Goal: Task Accomplishment & Management: Complete application form

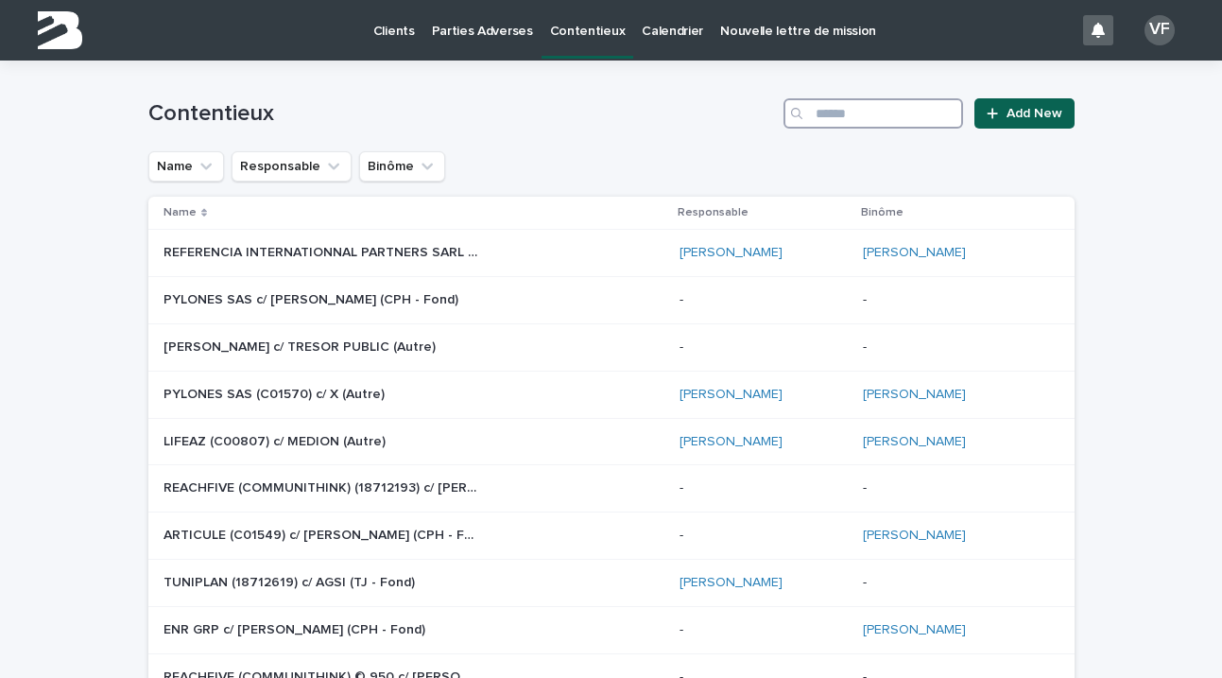
click at [832, 114] on input "Search" at bounding box center [873, 113] width 180 height 30
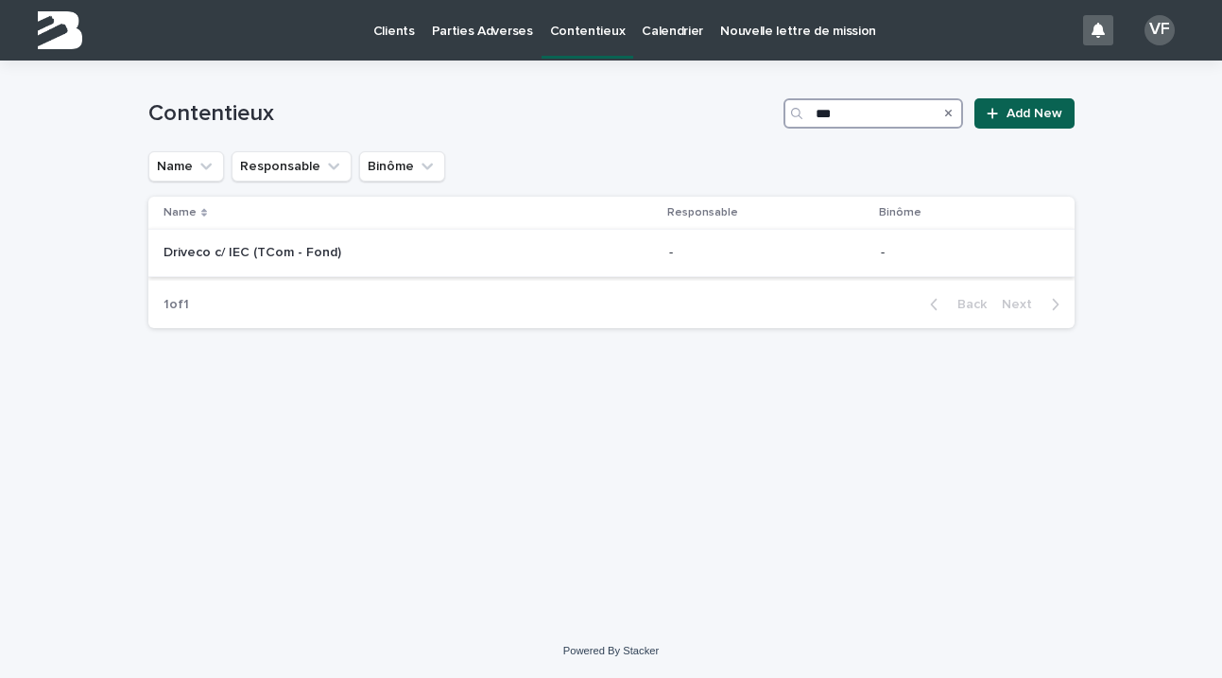
type input "***"
click at [269, 264] on div "Driveco c/ IEC (TCom - Fond) Driveco c/ IEC (TCom - Fond)" at bounding box center [408, 252] width 491 height 31
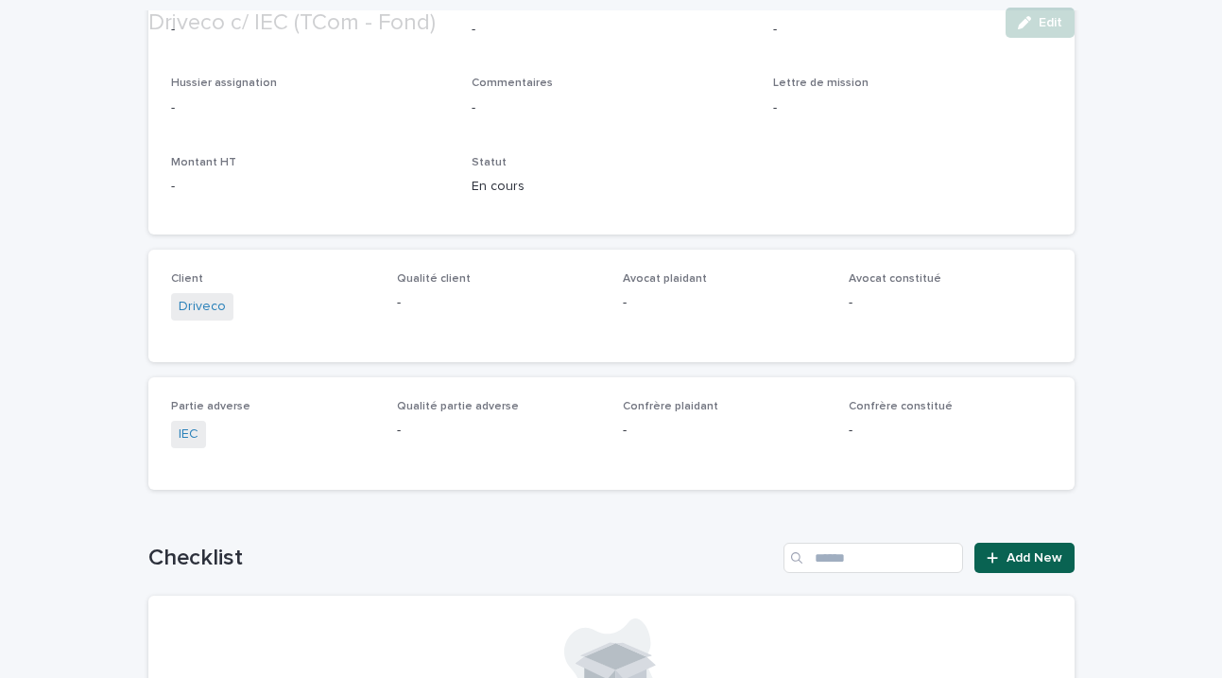
scroll to position [1297, 0]
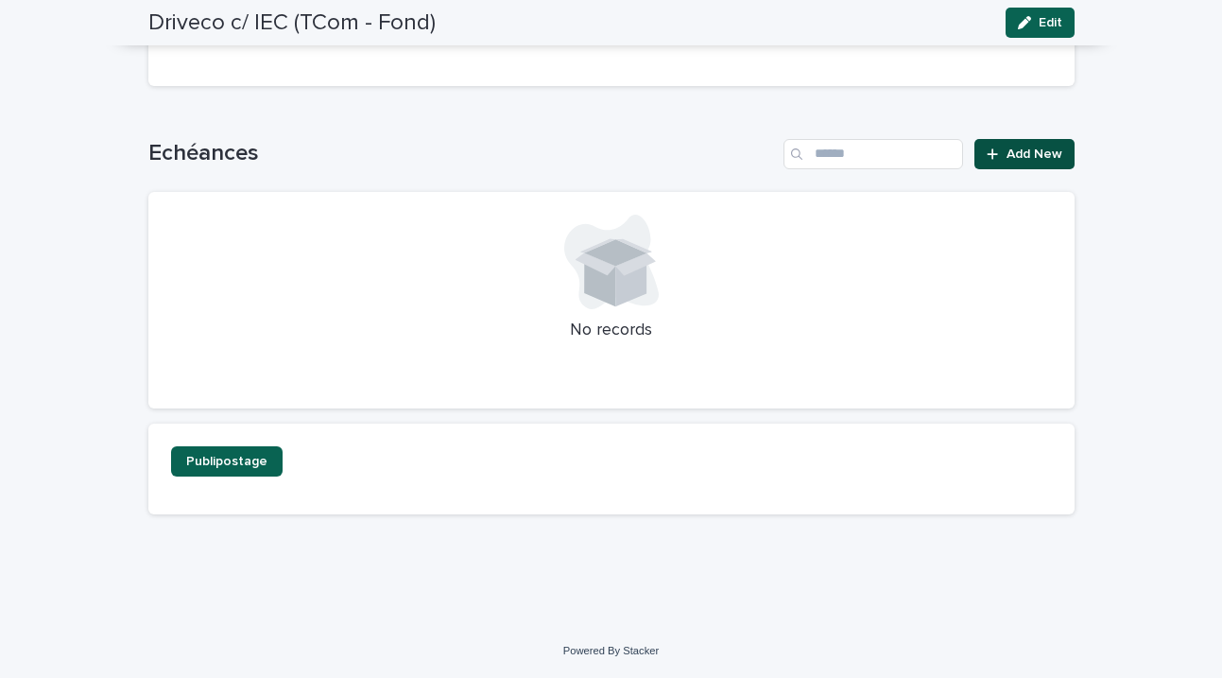
click at [1012, 163] on link "Add New" at bounding box center [1023, 154] width 99 height 30
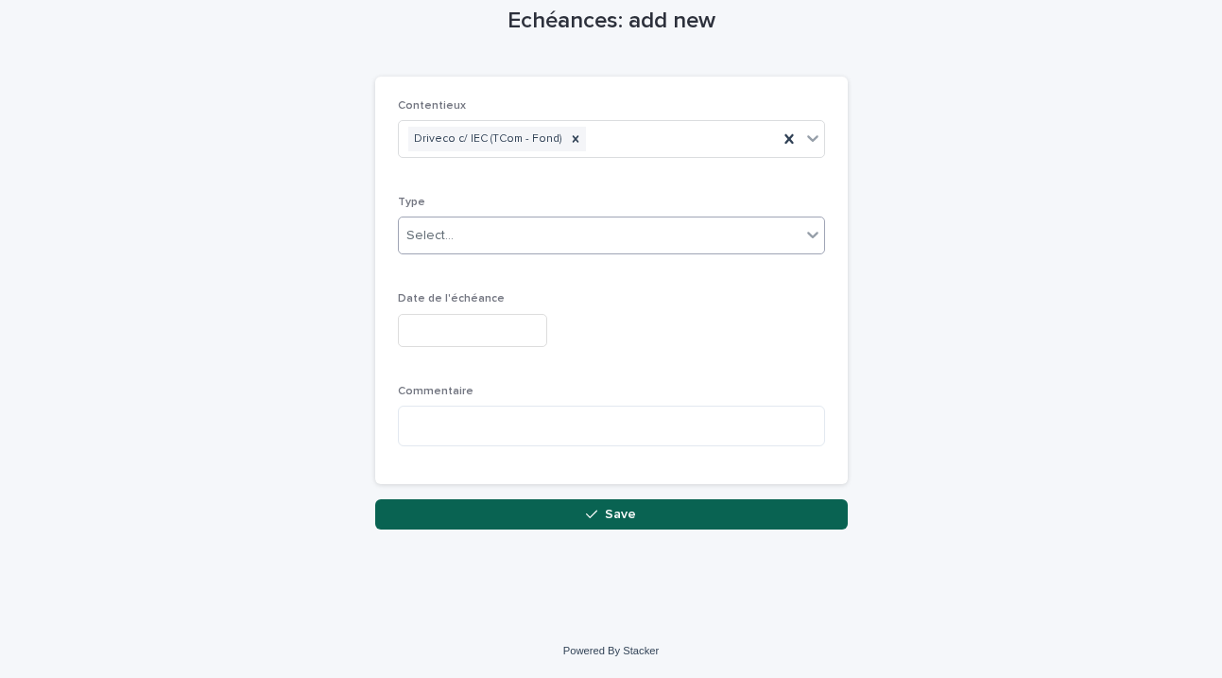
click at [539, 232] on div "Select..." at bounding box center [600, 235] width 402 height 31
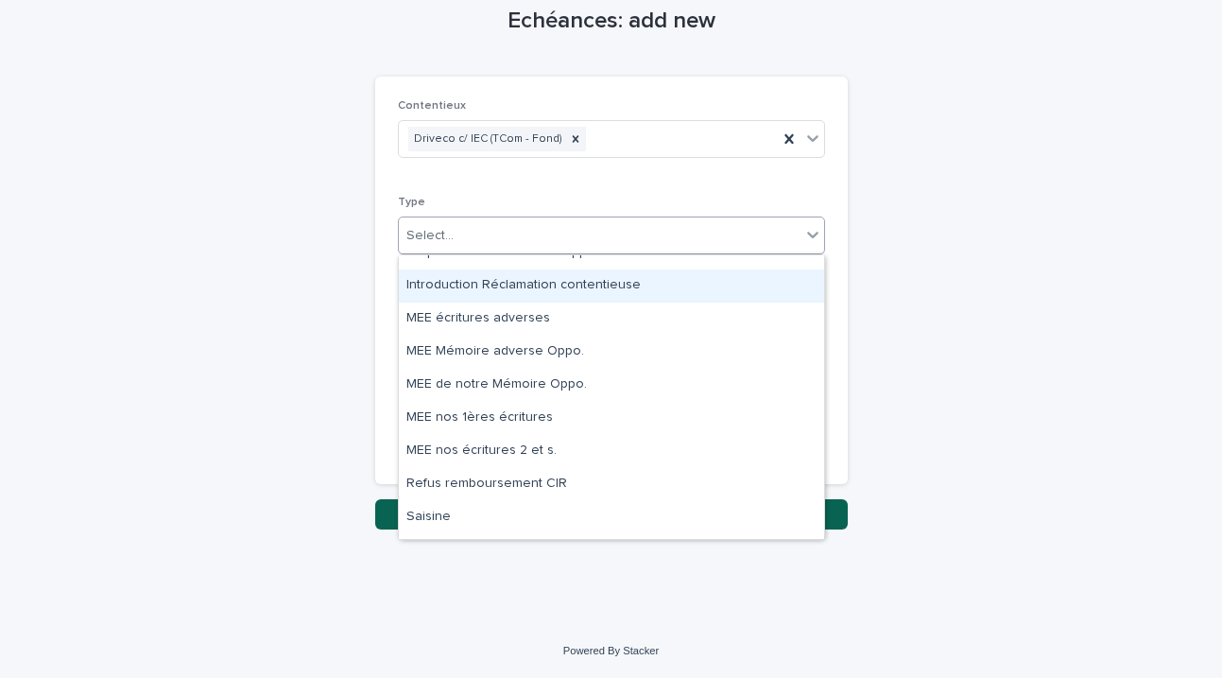
scroll to position [472, 0]
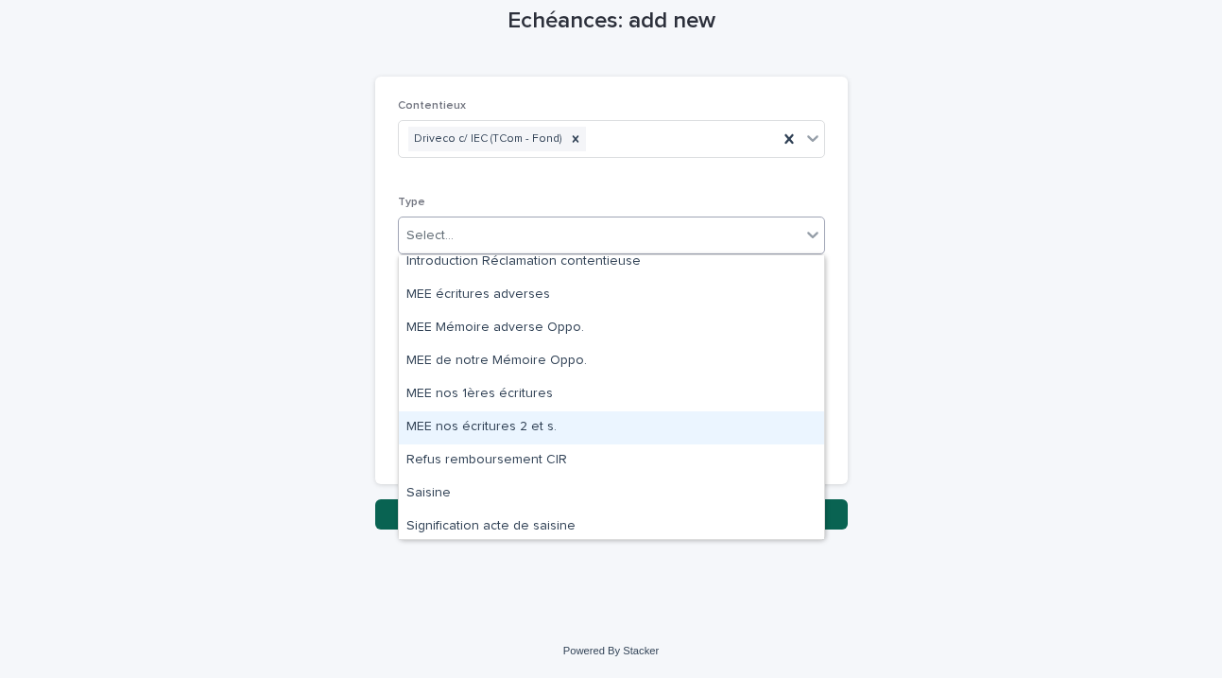
click at [497, 420] on div "MEE nos écritures 2 et s." at bounding box center [611, 427] width 425 height 33
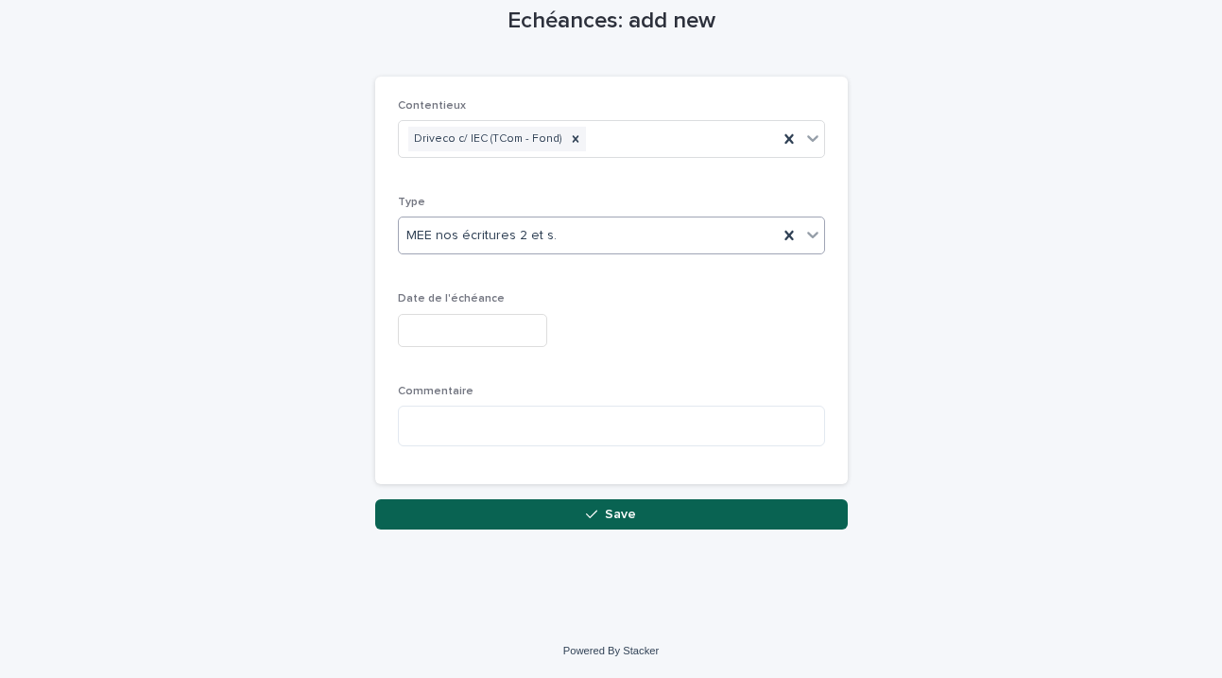
click at [425, 319] on input "text" at bounding box center [472, 330] width 149 height 33
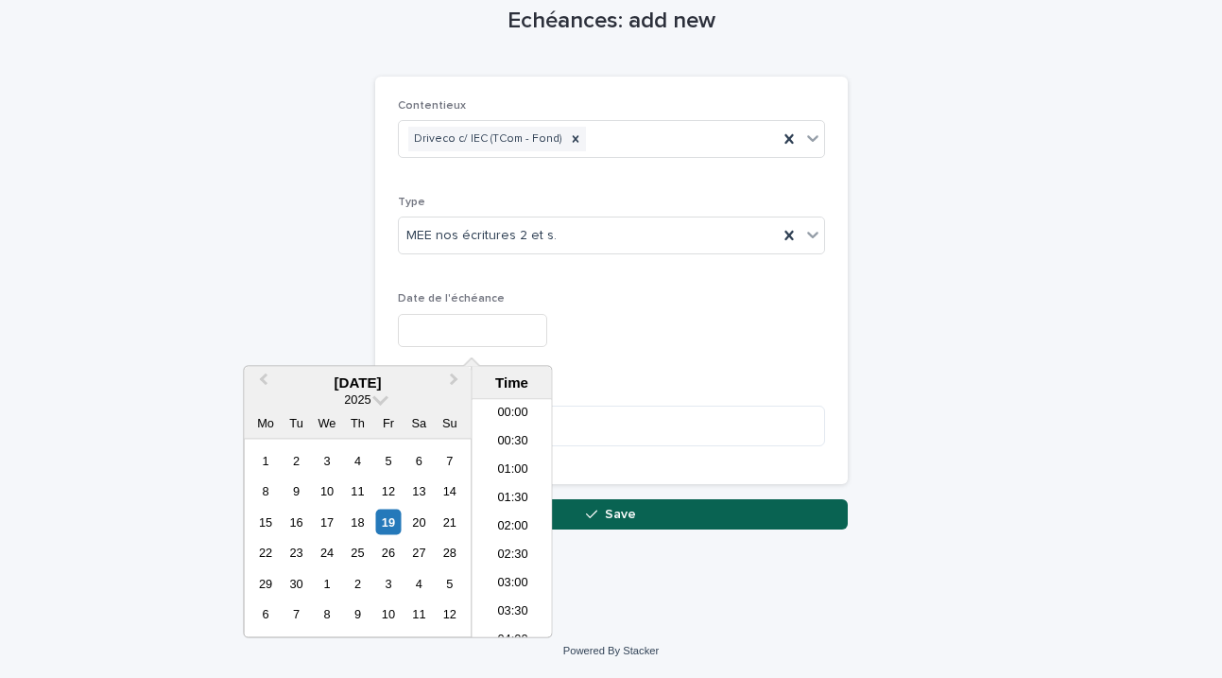
scroll to position [689, 0]
click at [455, 376] on span "Next Month" at bounding box center [455, 382] width 0 height 26
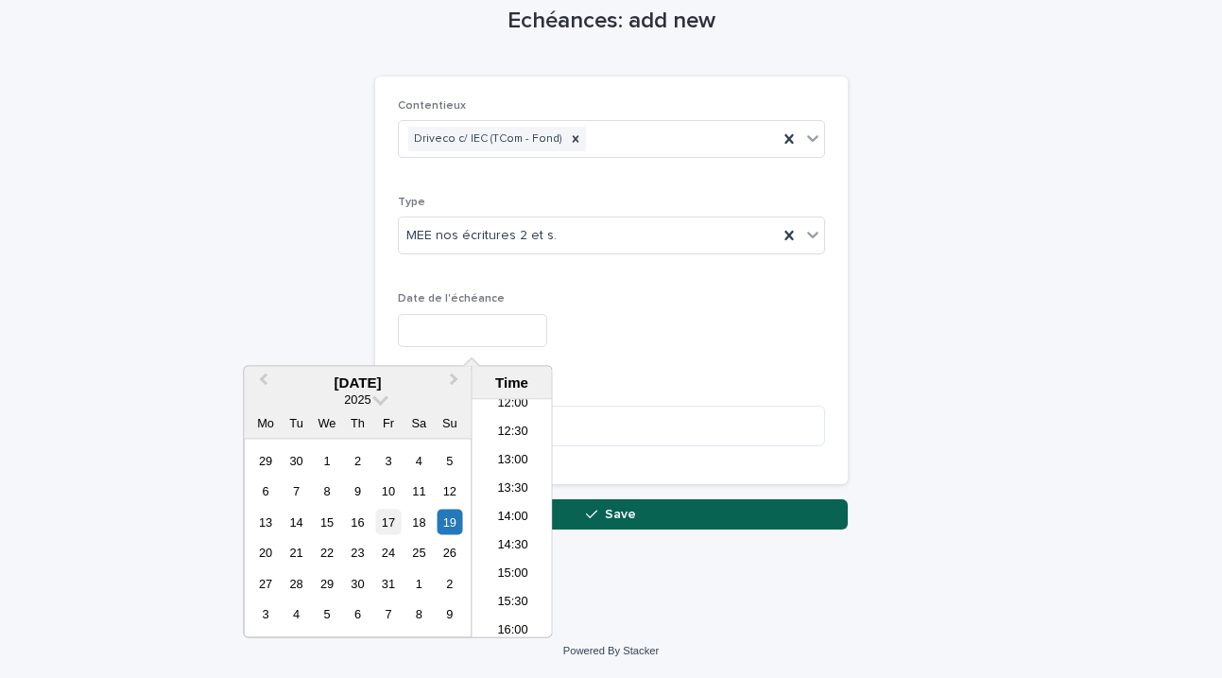
click at [386, 521] on div "17" at bounding box center [388, 521] width 26 height 26
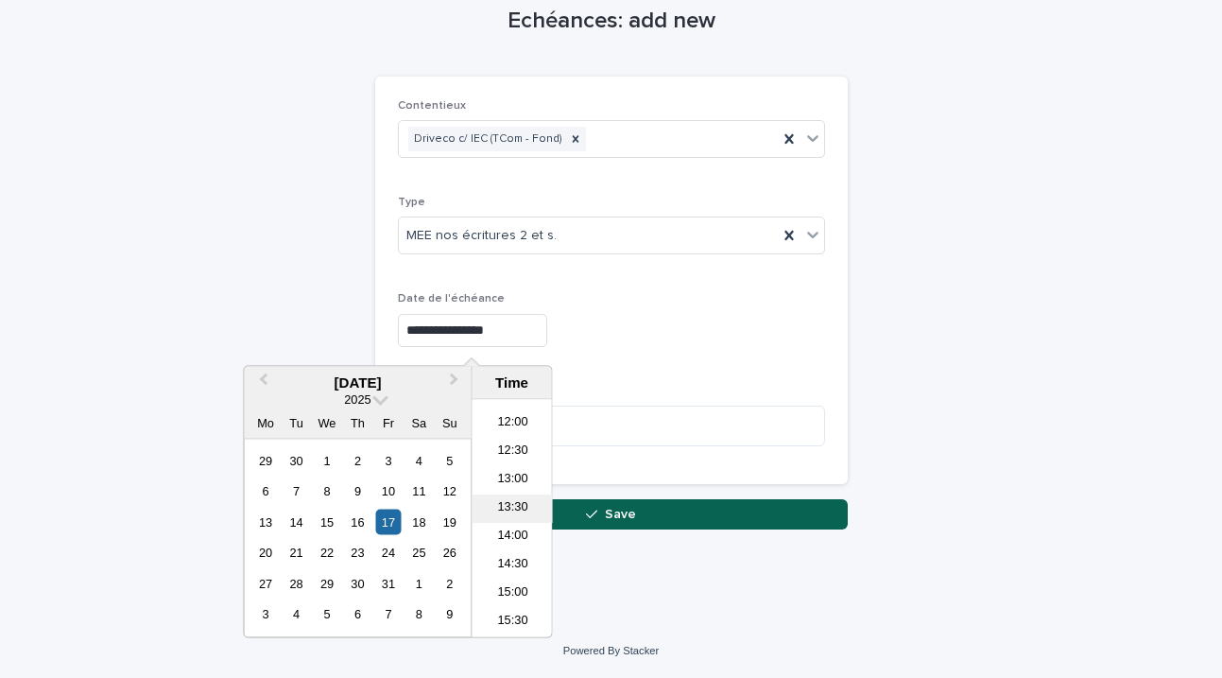
scroll to position [676, 0]
click at [522, 522] on li "14:00" at bounding box center [512, 532] width 80 height 28
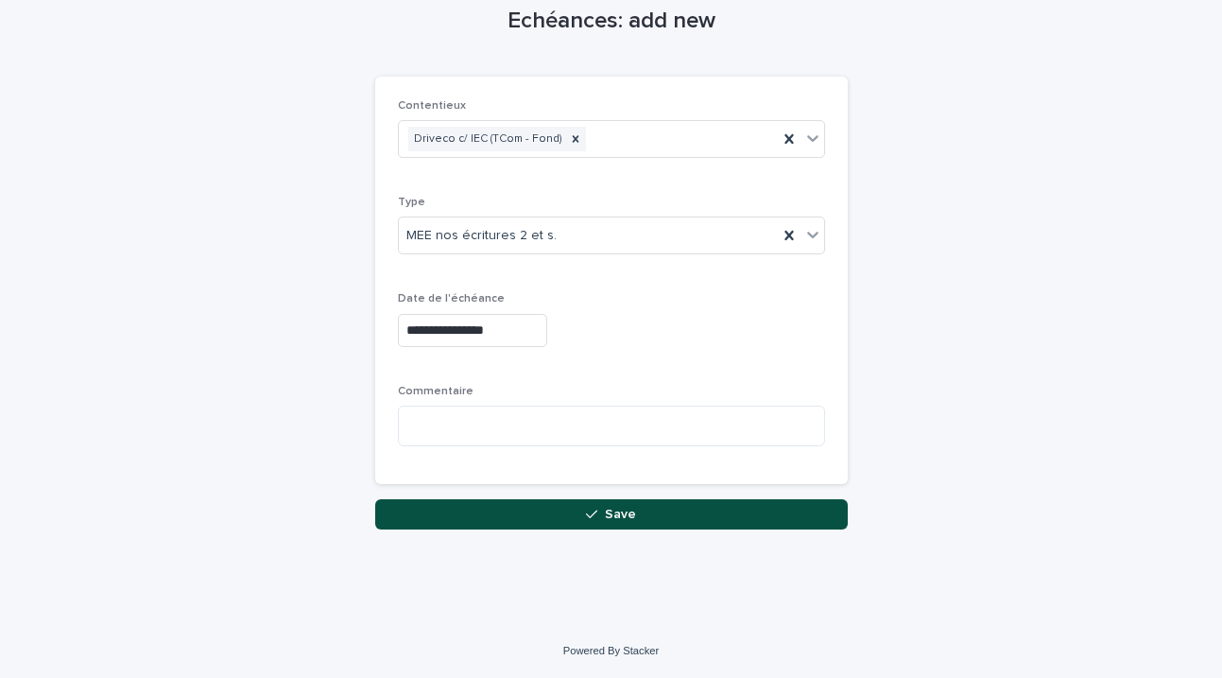
type input "**********"
click at [585, 517] on button "Save" at bounding box center [611, 514] width 472 height 30
